Goal: Find specific page/section: Find specific page/section

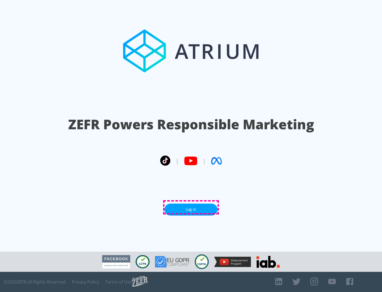
click at [191, 207] on link "Log In" at bounding box center [190, 209] width 53 height 12
